Goal: Complete application form: Complete application form

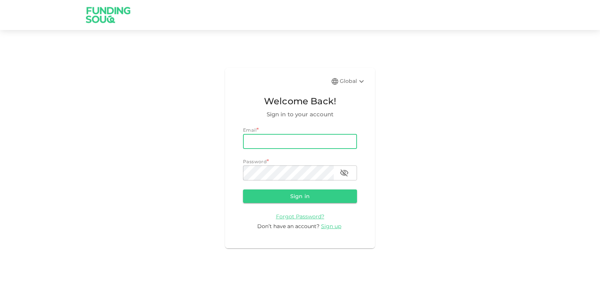
click at [282, 141] on input "email" at bounding box center [300, 141] width 114 height 15
type input "[EMAIL_ADDRESS][DOMAIN_NAME]"
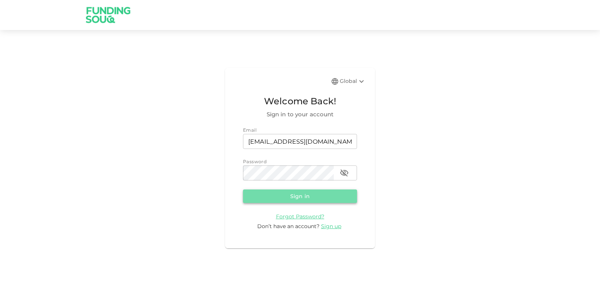
click at [305, 195] on button "Sign in" at bounding box center [300, 195] width 114 height 13
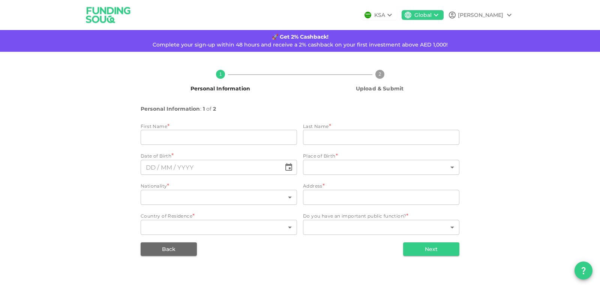
type input "[PERSON_NAME]"
type input "Tukur"
type input "143"
type input "11 Munzali Jibril Street Apo Abuja"
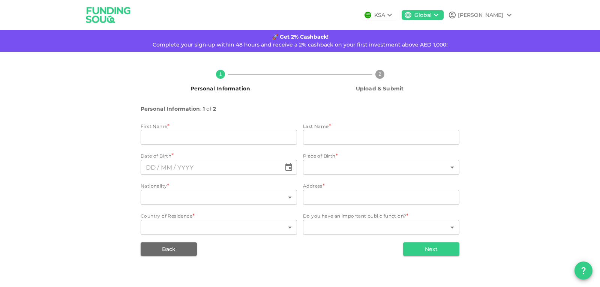
type input "143"
type input "6"
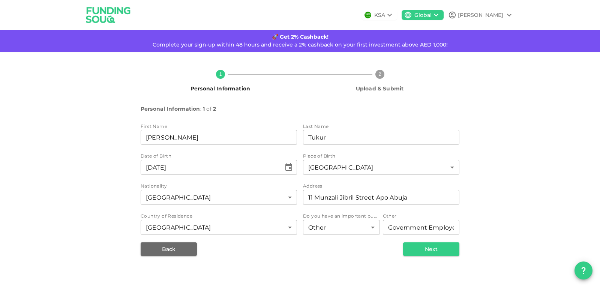
type input "⁦⁨[DATE]⁩⁩"
click at [428, 248] on button "Next" at bounding box center [431, 248] width 56 height 13
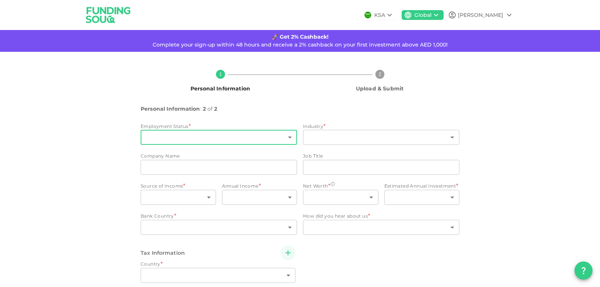
click at [284, 139] on body "KSA Global Mahmud 🚀 Get 2% Cashback! Complete your sign-up within 48 hours and …" at bounding box center [300, 143] width 600 height 287
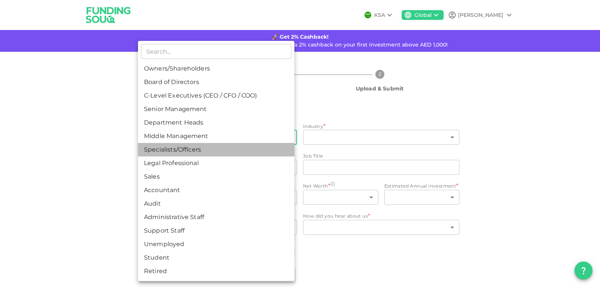
click at [262, 147] on li "Specialists/Officers" at bounding box center [216, 149] width 156 height 13
type input "7"
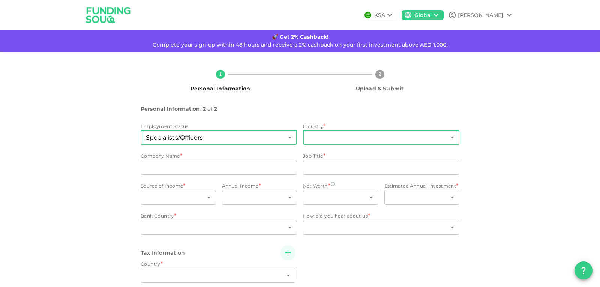
click at [405, 137] on body "KSA Global Mahmud 🚀 Get 2% Cashback! Complete your sign-up within 48 hours and …" at bounding box center [300, 143] width 600 height 287
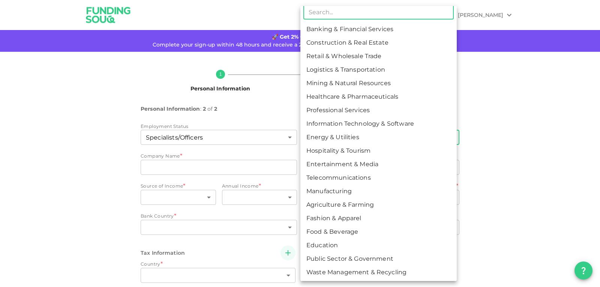
scroll to position [6, 0]
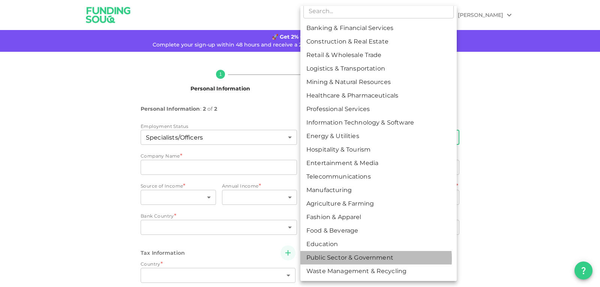
click at [362, 259] on li "Public Sector & Government" at bounding box center [378, 257] width 156 height 13
type input "18"
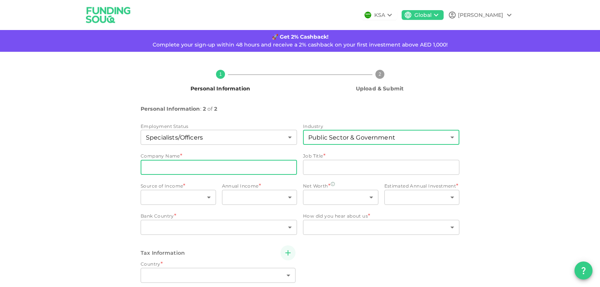
click at [206, 165] on input "companyName" at bounding box center [219, 167] width 156 height 15
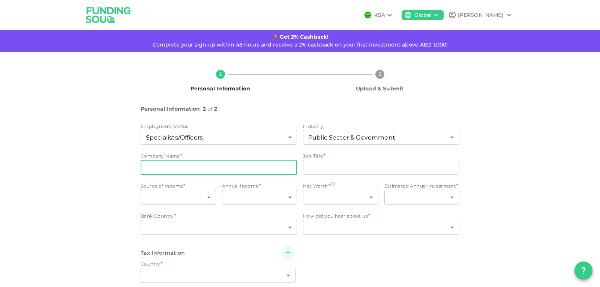
type input "xyz"
click at [376, 176] on div "jobTitle jobTitle" at bounding box center [381, 168] width 156 height 16
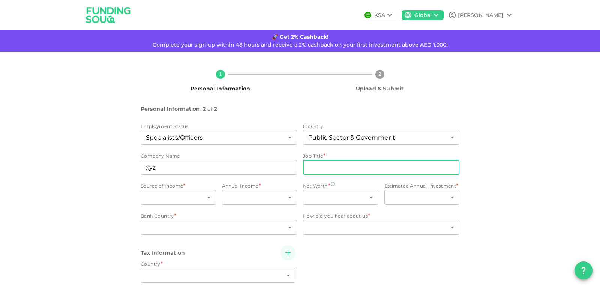
click at [376, 172] on input "jobTitle" at bounding box center [381, 167] width 156 height 15
type input "xy"
click at [204, 196] on body "KSA Global Mahmud 🚀 Get 2% Cashback! Complete your sign-up within 48 hours and …" at bounding box center [300, 143] width 600 height 287
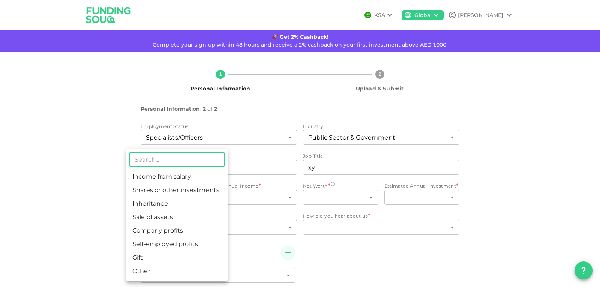
click at [177, 173] on li "Income from salary" at bounding box center [176, 176] width 101 height 13
type input "1"
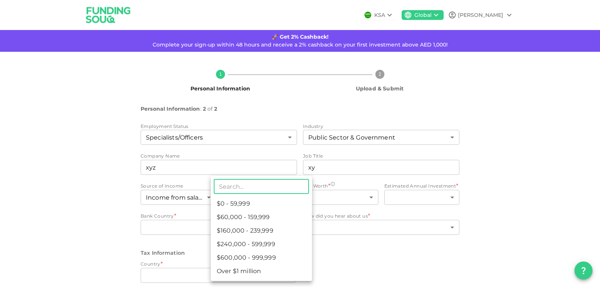
click at [284, 194] on body "KSA Global Mahmud 🚀 Get 2% Cashback! Complete your sign-up within 48 hours and …" at bounding box center [300, 143] width 600 height 287
click at [268, 202] on li "$0 - 59,999" at bounding box center [261, 203] width 101 height 13
type input "1"
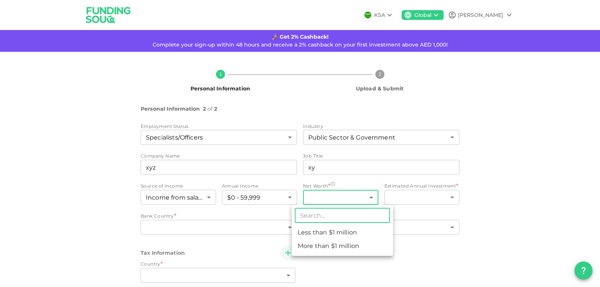
click at [368, 199] on body "KSA Global Mahmud 🚀 Get 2% Cashback! Complete your sign-up within 48 hours and …" at bounding box center [300, 143] width 600 height 287
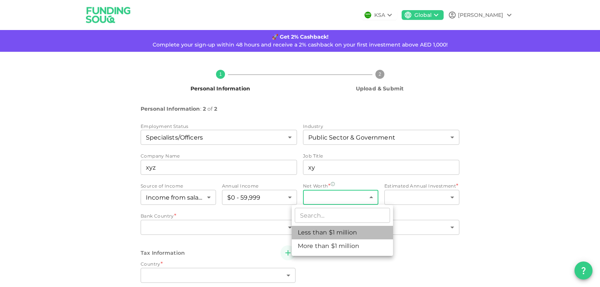
click at [352, 231] on li "Less than $1 million" at bounding box center [342, 232] width 101 height 13
type input "1"
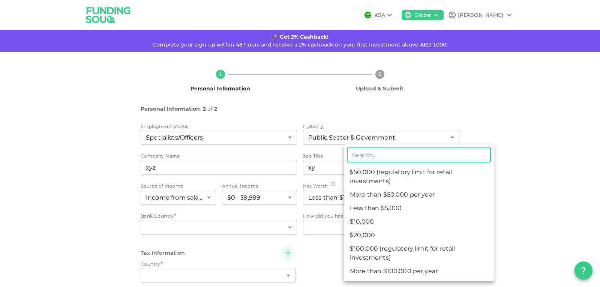
click at [445, 196] on body "KSA Global Mahmud 🚀 Get 2% Cashback! Complete your sign-up within 48 hours and …" at bounding box center [300, 143] width 600 height 287
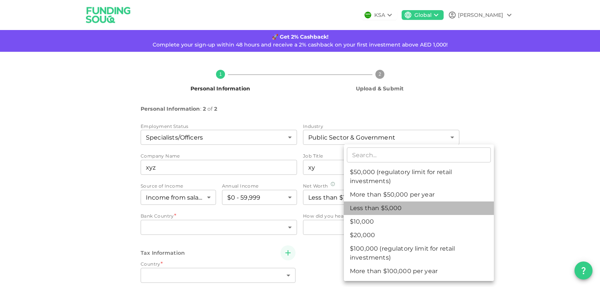
click at [398, 207] on li "Less than $5,000" at bounding box center [419, 207] width 150 height 13
type input "1"
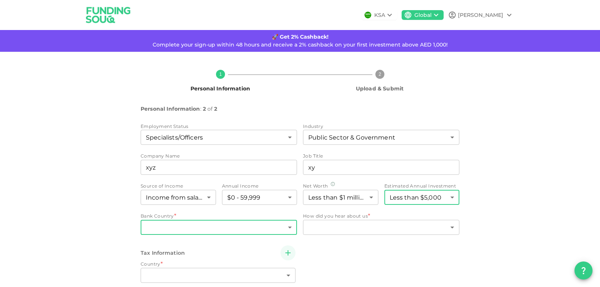
click at [284, 227] on body "KSA Global Mahmud 🚀 Get 2% Cashback! Complete your sign-up within 48 hours and …" at bounding box center [300, 143] width 600 height 287
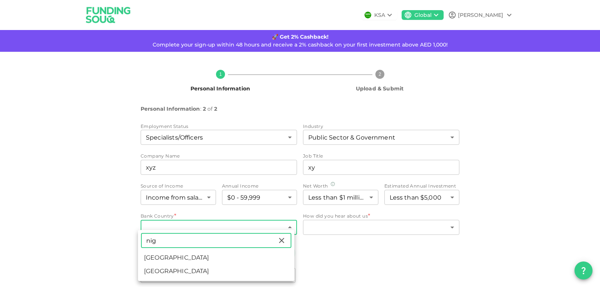
type input "nig"
click at [171, 271] on li "[GEOGRAPHIC_DATA]" at bounding box center [216, 270] width 156 height 13
type input "143"
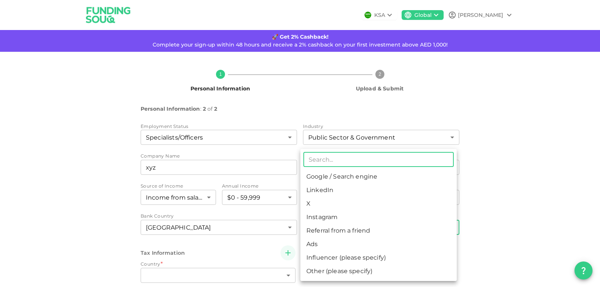
click at [378, 229] on body "KSA Global Mahmud 🚀 Get 2% Cashback! Complete your sign-up within 48 hours and …" at bounding box center [300, 143] width 600 height 287
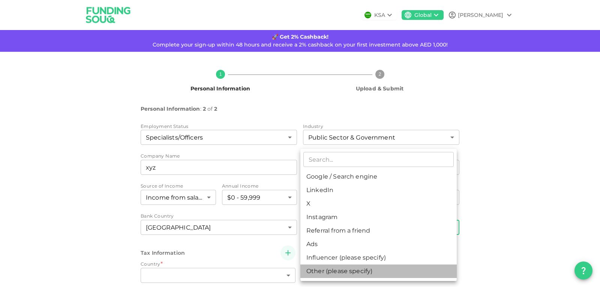
click at [339, 270] on li "Other (please specify)" at bounding box center [378, 270] width 156 height 13
type input "8"
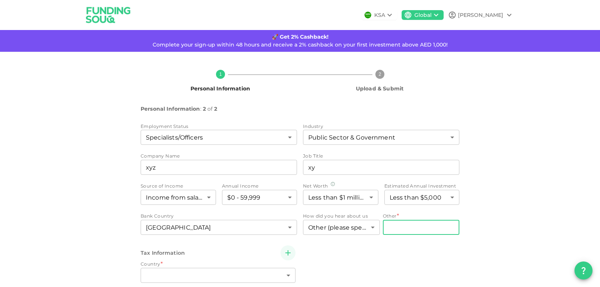
click at [399, 224] on input "Other" at bounding box center [421, 227] width 77 height 15
type input "Grok"
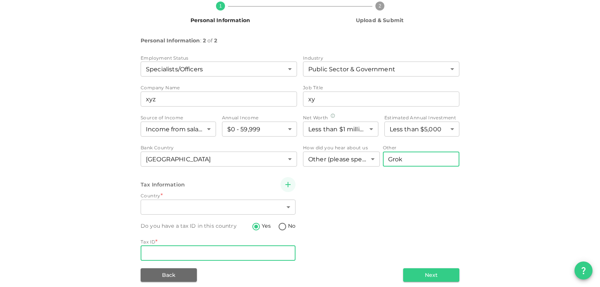
scroll to position [75, 0]
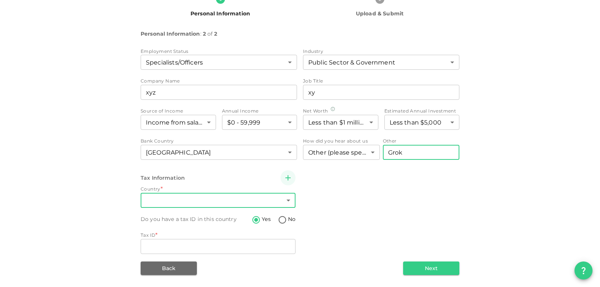
click at [284, 199] on body "KSA Global Mahmud 🚀 Get 2% Cashback! Complete your sign-up within 48 hours and …" at bounding box center [300, 143] width 600 height 287
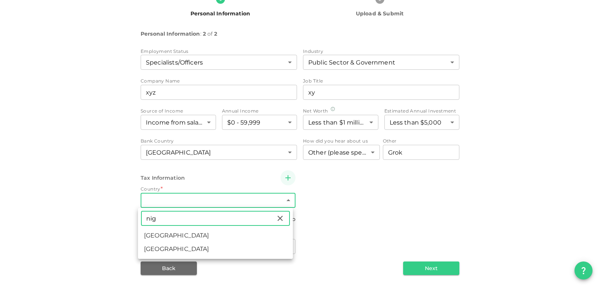
type input "nig"
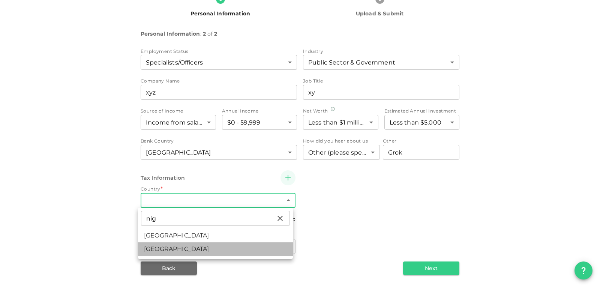
click at [192, 244] on li "[GEOGRAPHIC_DATA]" at bounding box center [215, 248] width 155 height 13
type input "143"
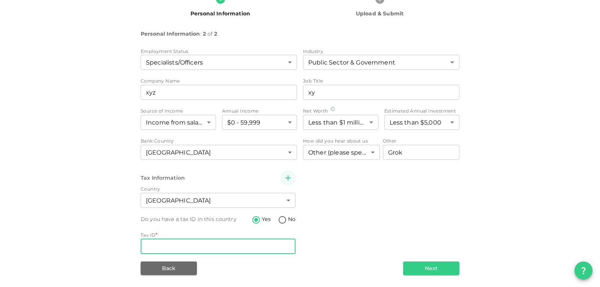
click at [197, 250] on input "Tax ID" at bounding box center [218, 246] width 155 height 15
type input "1042149672"
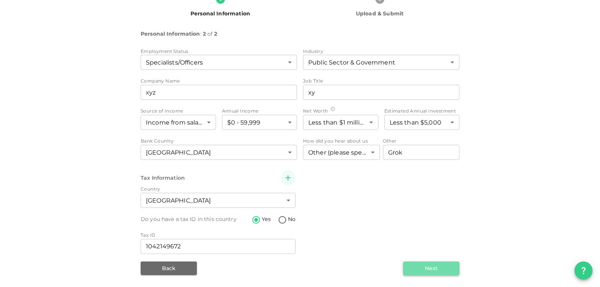
click at [418, 266] on button "Next" at bounding box center [431, 267] width 56 height 13
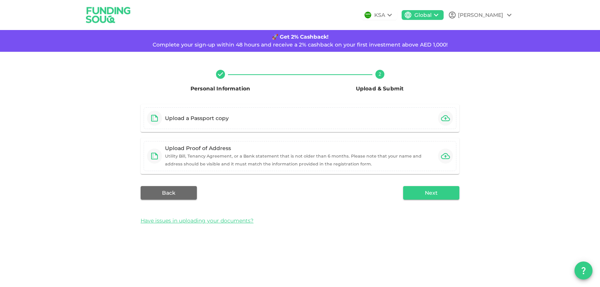
click at [509, 11] on icon at bounding box center [508, 14] width 9 height 9
click at [455, 30] on div "Sign Out" at bounding box center [466, 33] width 24 height 7
